Goal: Task Accomplishment & Management: Use online tool/utility

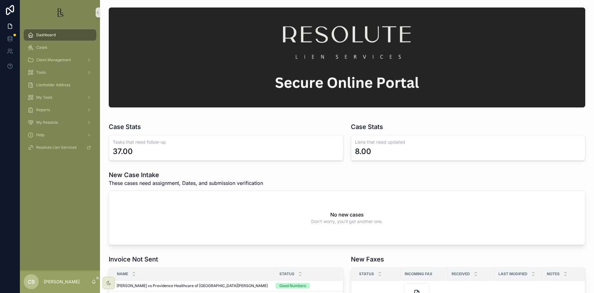
click at [243, 57] on div "scrollable content" at bounding box center [347, 57] width 476 height 100
click at [43, 47] on span "Cases" at bounding box center [41, 47] width 11 height 5
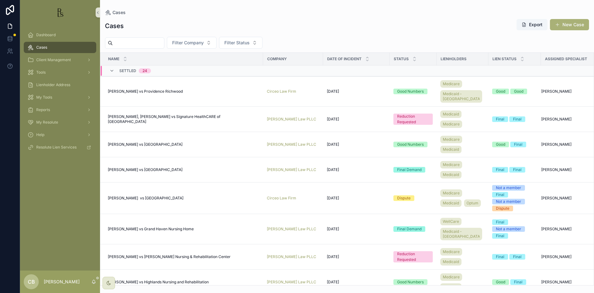
click at [138, 45] on input "scrollable content" at bounding box center [138, 43] width 51 height 9
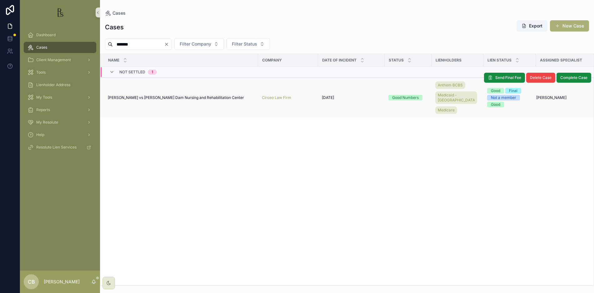
type input "*******"
click at [159, 95] on span "[PERSON_NAME] vs [PERSON_NAME] Dam Nursing and Rehabilitation Center" at bounding box center [176, 97] width 136 height 5
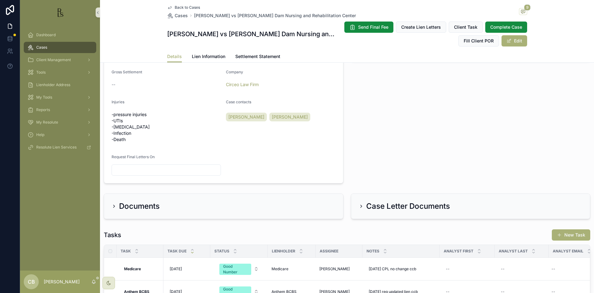
scroll to position [313, 0]
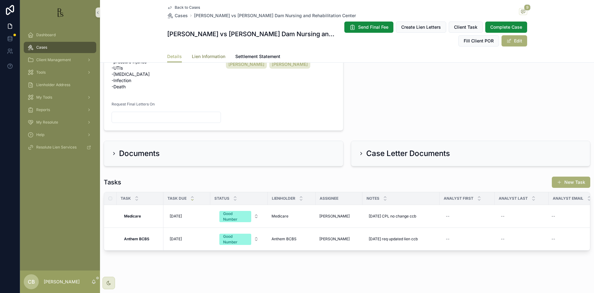
click at [205, 54] on span "Lien Information" at bounding box center [208, 56] width 33 height 6
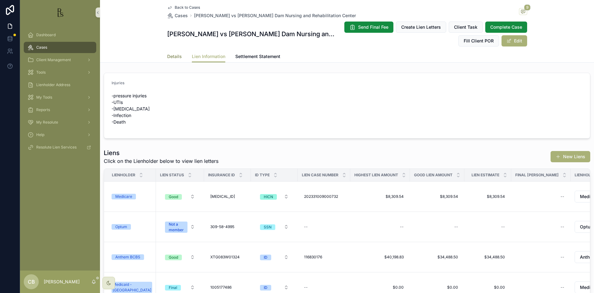
click at [168, 56] on span "Details" at bounding box center [174, 56] width 15 height 6
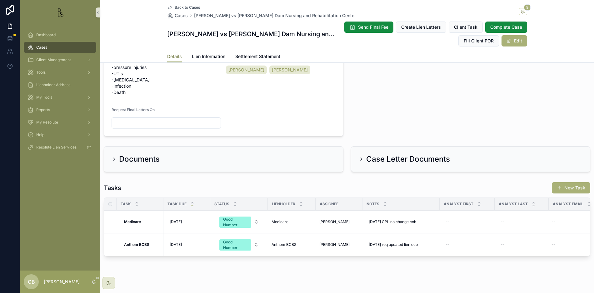
scroll to position [313, 0]
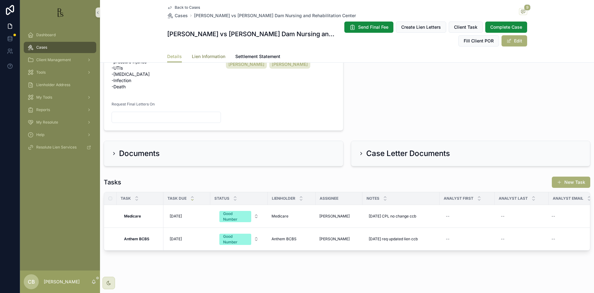
click at [205, 54] on span "Lien Information" at bounding box center [208, 56] width 33 height 6
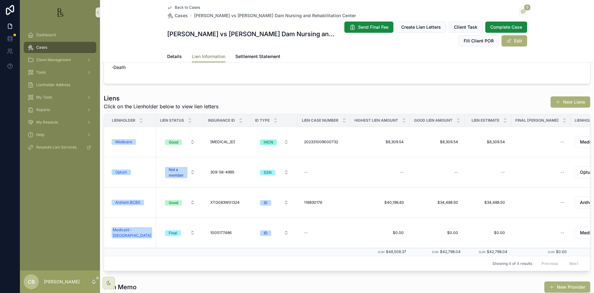
scroll to position [56, 0]
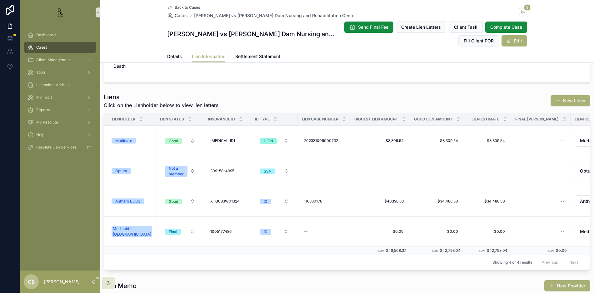
click at [132, 202] on div "Anthem BCBS" at bounding box center [127, 202] width 25 height 6
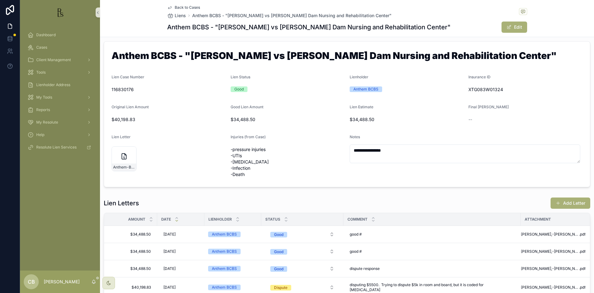
scroll to position [7, 0]
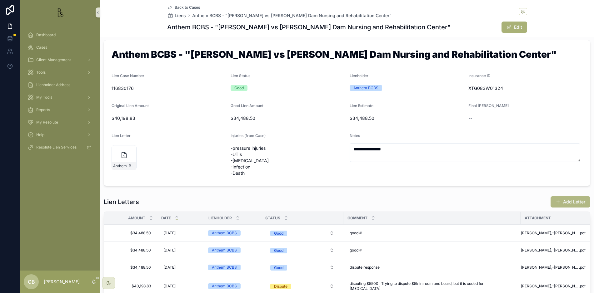
click at [567, 201] on button "Add Letter" at bounding box center [570, 202] width 40 height 11
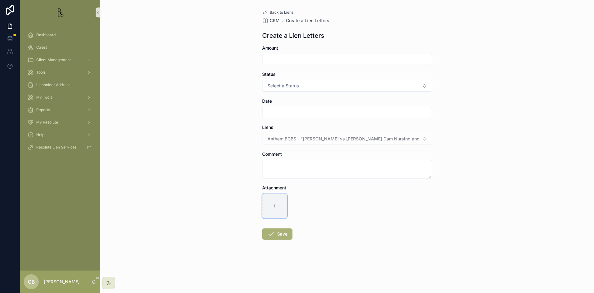
click at [274, 205] on icon "scrollable content" at bounding box center [274, 206] width 4 height 4
type input "**********"
click at [271, 58] on input "scrollable content" at bounding box center [346, 59] width 169 height 9
type input "**********"
click at [302, 86] on button "Select a Status" at bounding box center [347, 86] width 170 height 12
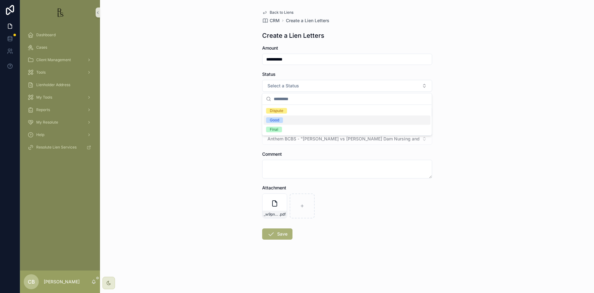
click at [280, 120] on span "Good" at bounding box center [274, 120] width 17 height 6
click at [277, 110] on input "scrollable content" at bounding box center [346, 112] width 169 height 9
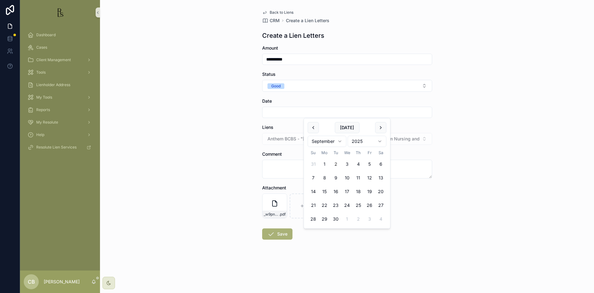
click at [336, 163] on button "2" at bounding box center [335, 164] width 11 height 11
type input "********"
click at [282, 233] on button "Save" at bounding box center [277, 234] width 30 height 11
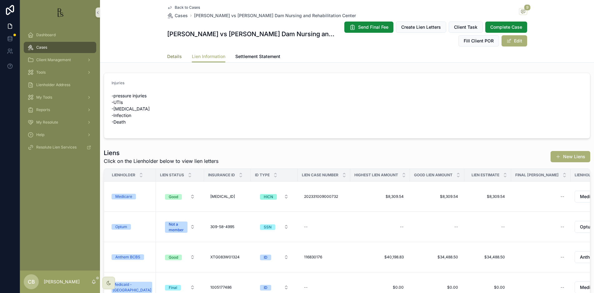
click at [175, 57] on span "Details" at bounding box center [174, 56] width 15 height 6
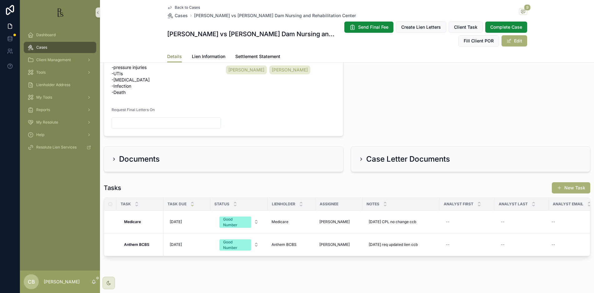
scroll to position [313, 0]
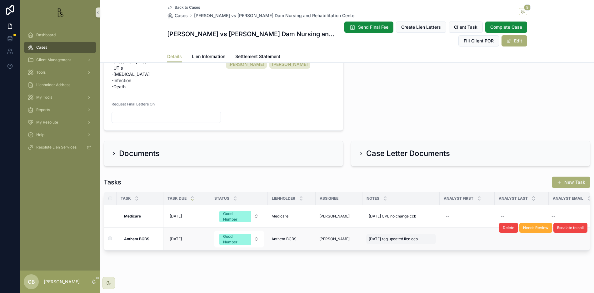
click at [396, 237] on span "[DATE] req updated lien ccb" at bounding box center [393, 239] width 49 height 5
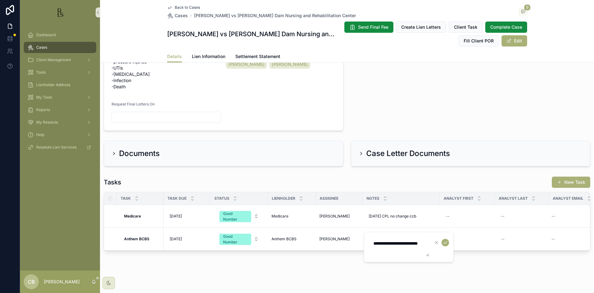
click at [388, 249] on textarea "**********" at bounding box center [399, 247] width 59 height 19
type textarea "**********"
click at [447, 242] on icon "scrollable content" at bounding box center [445, 243] width 3 height 2
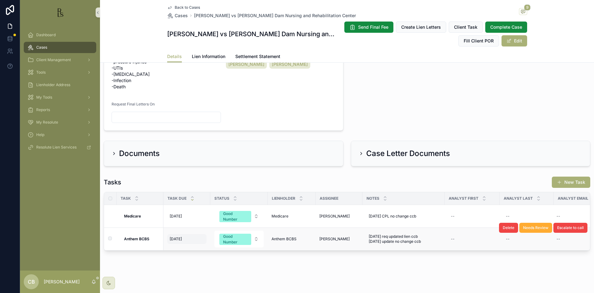
click at [182, 237] on span "[DATE]" at bounding box center [176, 239] width 12 height 5
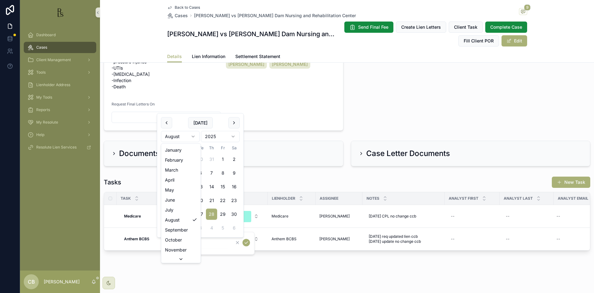
click at [193, 135] on html "Dashboard Cases Client Management Tools Lienholder Address My Tools Reports My …" at bounding box center [297, 146] width 594 height 293
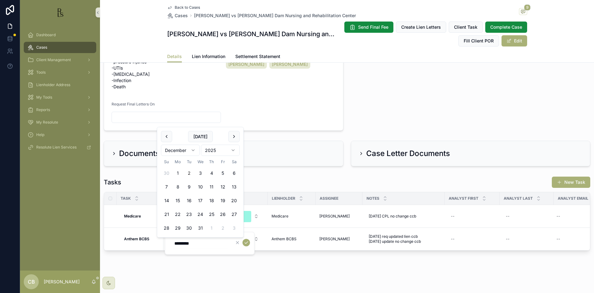
click at [189, 173] on button "2" at bounding box center [188, 173] width 11 height 11
type input "*********"
click at [247, 242] on icon "scrollable content" at bounding box center [246, 243] width 5 height 5
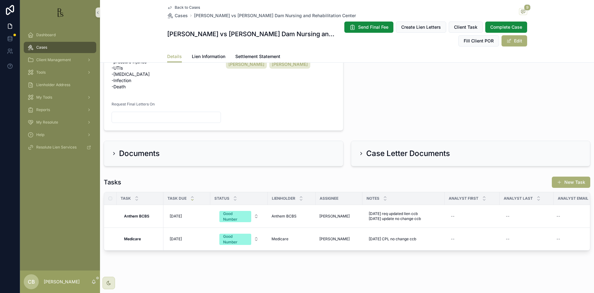
click at [42, 47] on span "Cases" at bounding box center [41, 47] width 11 height 5
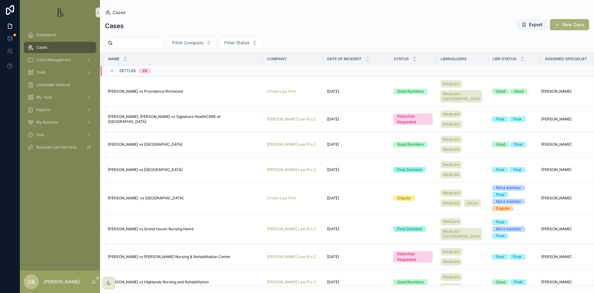
click at [125, 42] on input "scrollable content" at bounding box center [138, 43] width 51 height 9
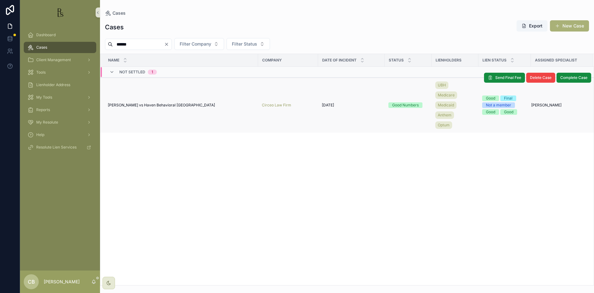
type input "******"
click at [147, 105] on span "[PERSON_NAME] vs Haven Behavioral [GEOGRAPHIC_DATA]" at bounding box center [161, 105] width 107 height 5
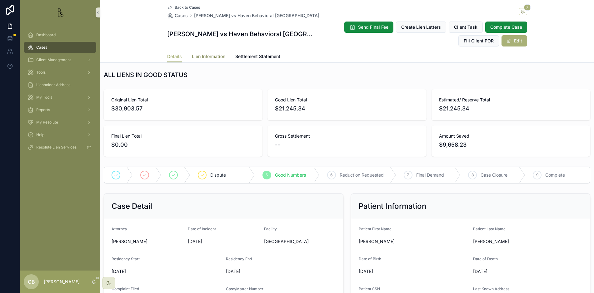
scroll to position [3, 0]
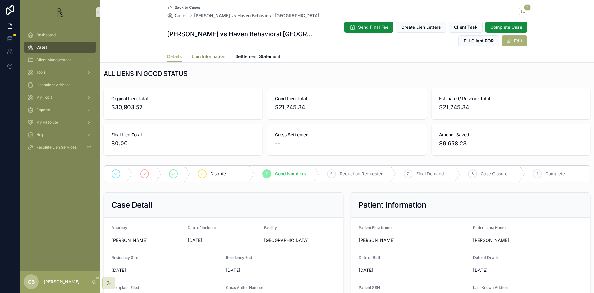
click at [206, 56] on span "Lien Information" at bounding box center [208, 56] width 33 height 6
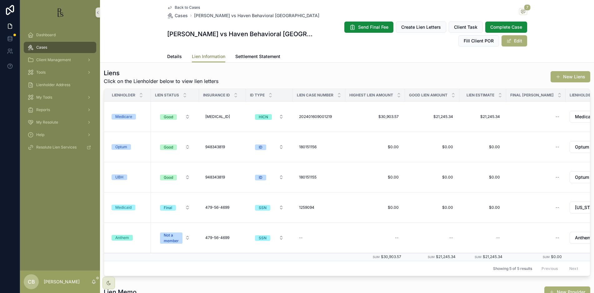
scroll to position [96, 0]
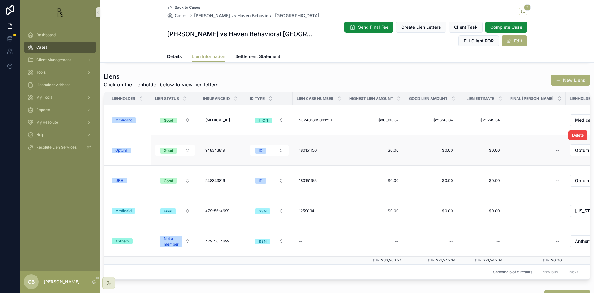
click at [117, 149] on div "Optum" at bounding box center [121, 151] width 12 height 6
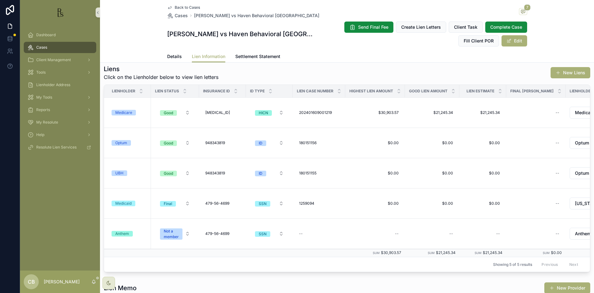
scroll to position [106, 0]
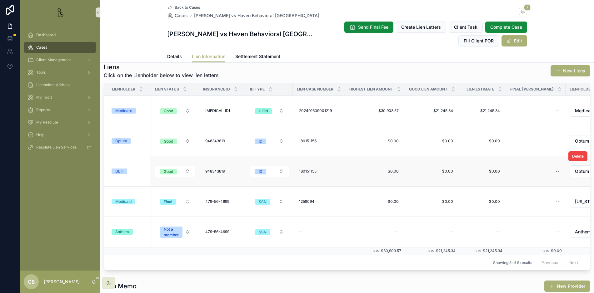
click at [121, 172] on div "UBH" at bounding box center [119, 172] width 8 height 6
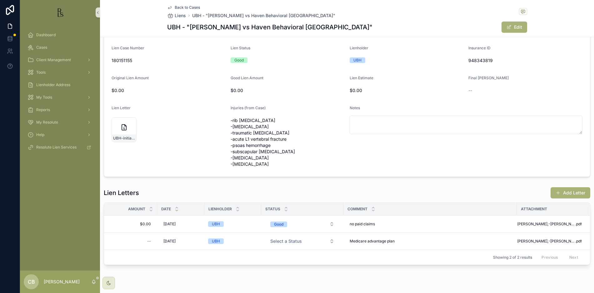
scroll to position [36, 0]
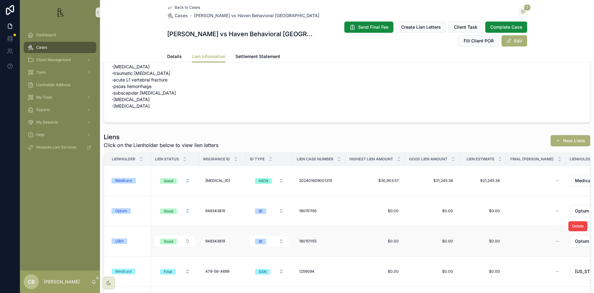
click at [122, 241] on div "UBH" at bounding box center [119, 242] width 8 height 6
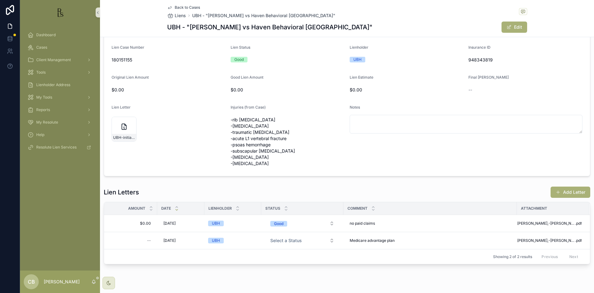
click at [568, 191] on button "Add Letter" at bounding box center [570, 192] width 40 height 11
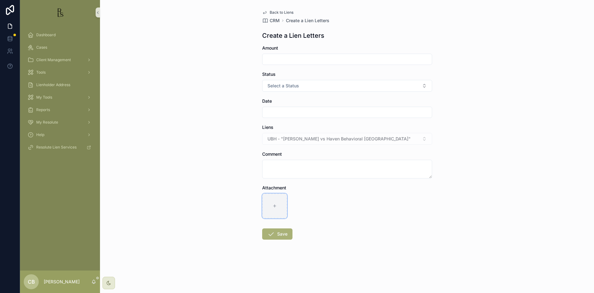
click at [275, 205] on icon "scrollable content" at bounding box center [274, 206] width 4 height 4
type input "**********"
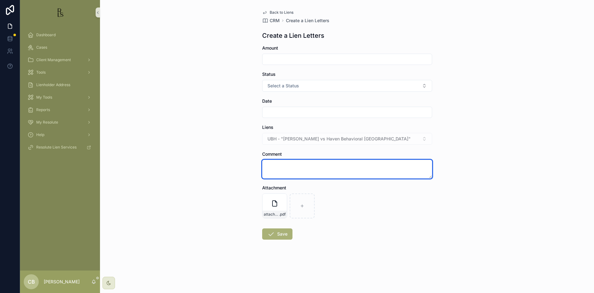
click at [274, 168] on textarea "scrollable content" at bounding box center [347, 169] width 170 height 19
type textarea "**********"
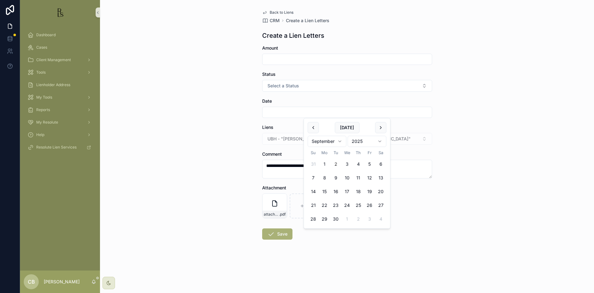
click at [287, 112] on input "scrollable content" at bounding box center [346, 112] width 169 height 9
click at [337, 164] on button "2" at bounding box center [335, 164] width 11 height 11
type input "********"
click at [346, 87] on button "Select a Status" at bounding box center [347, 86] width 170 height 12
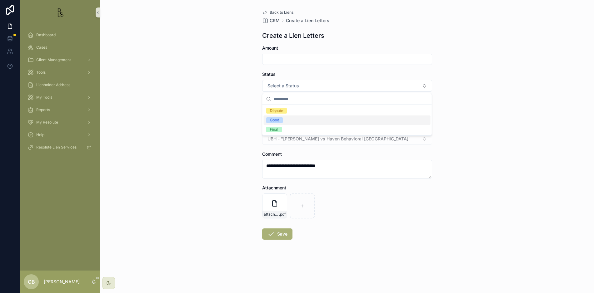
click at [291, 121] on div "Good" at bounding box center [347, 120] width 167 height 9
click at [277, 234] on button "Save" at bounding box center [277, 234] width 30 height 11
